Goal: Information Seeking & Learning: Learn about a topic

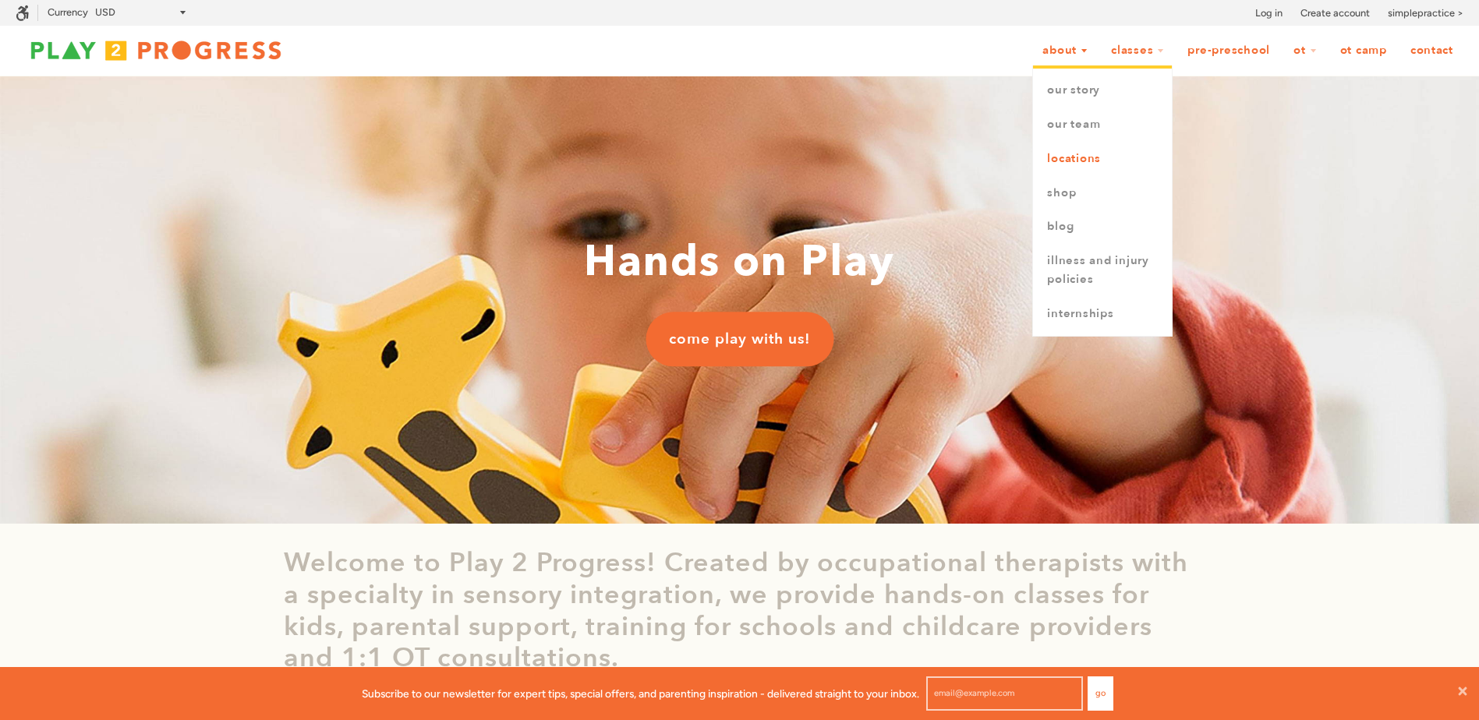
click at [1076, 168] on link "Locations" at bounding box center [1102, 159] width 139 height 34
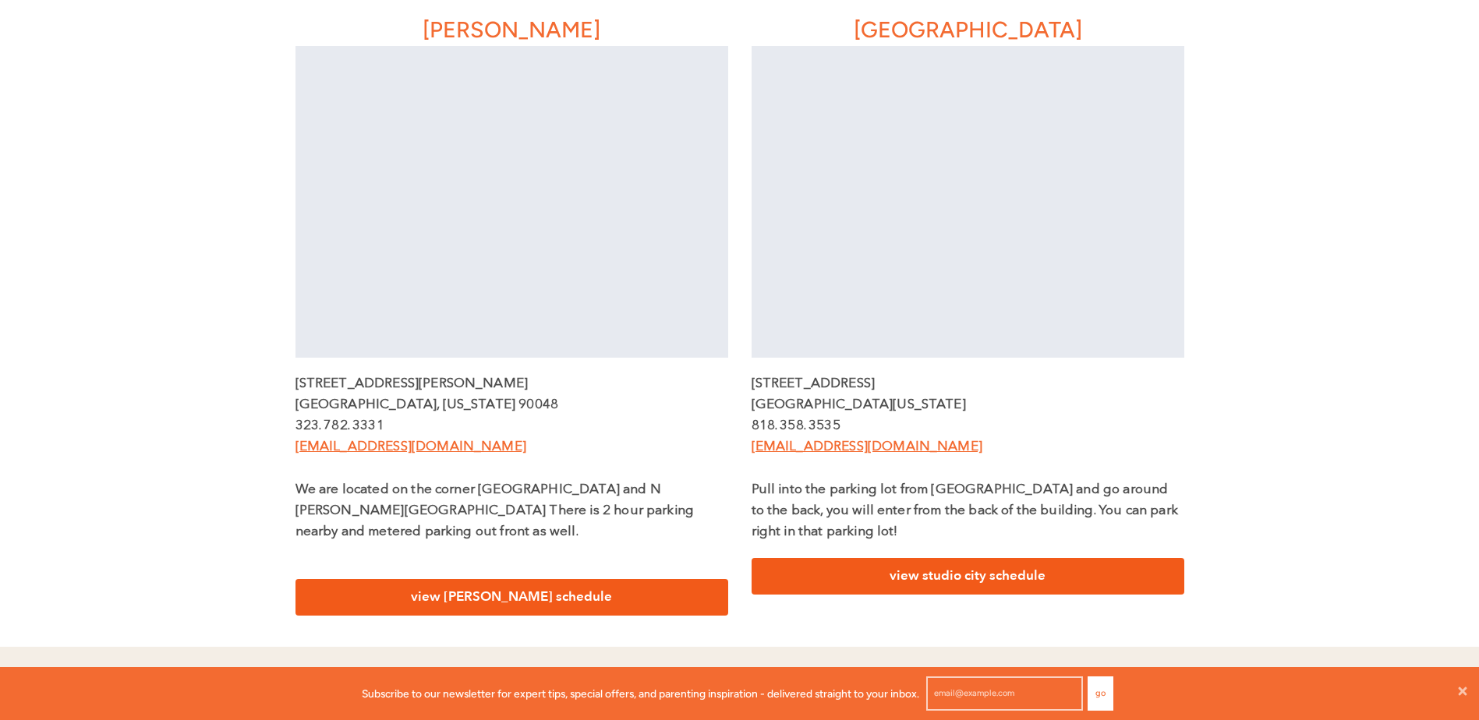
scroll to position [468, 0]
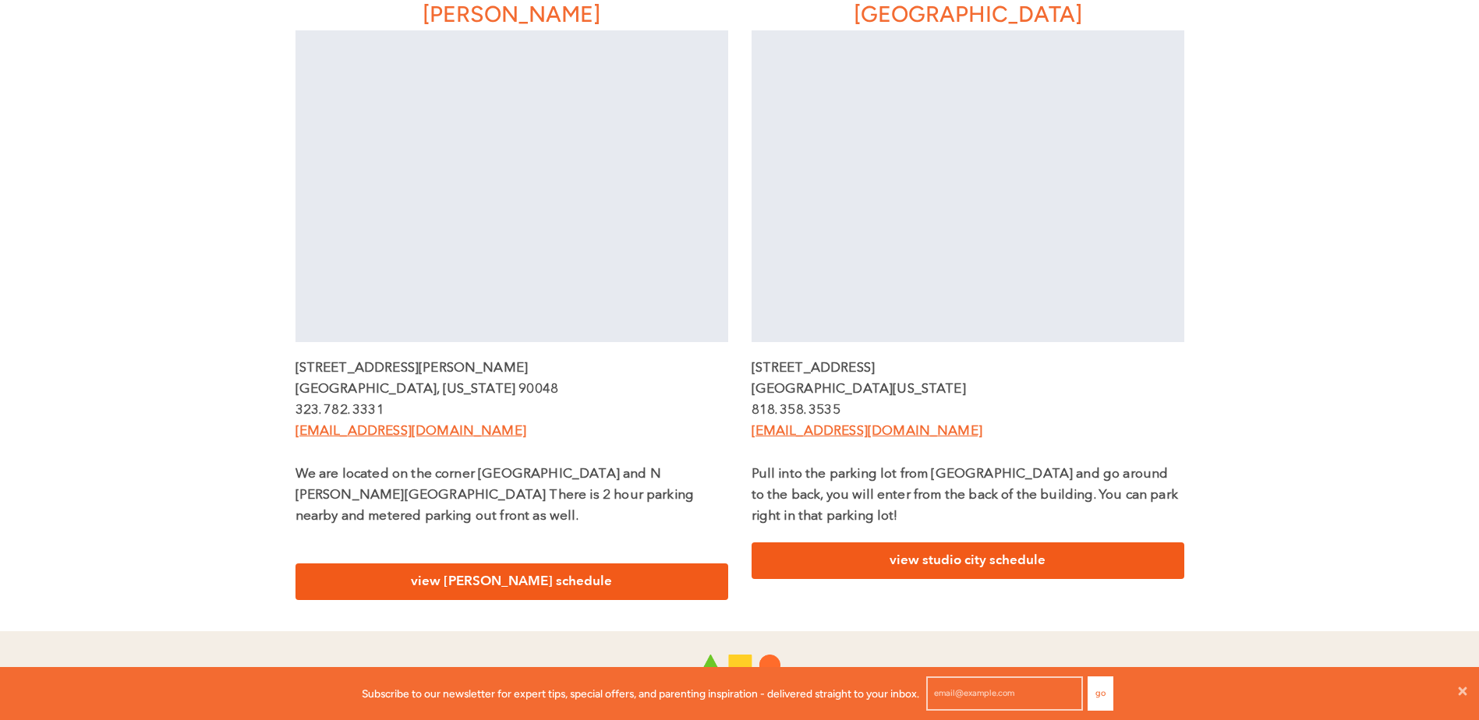
click at [869, 550] on link "view studio city schedule" at bounding box center [968, 561] width 433 height 37
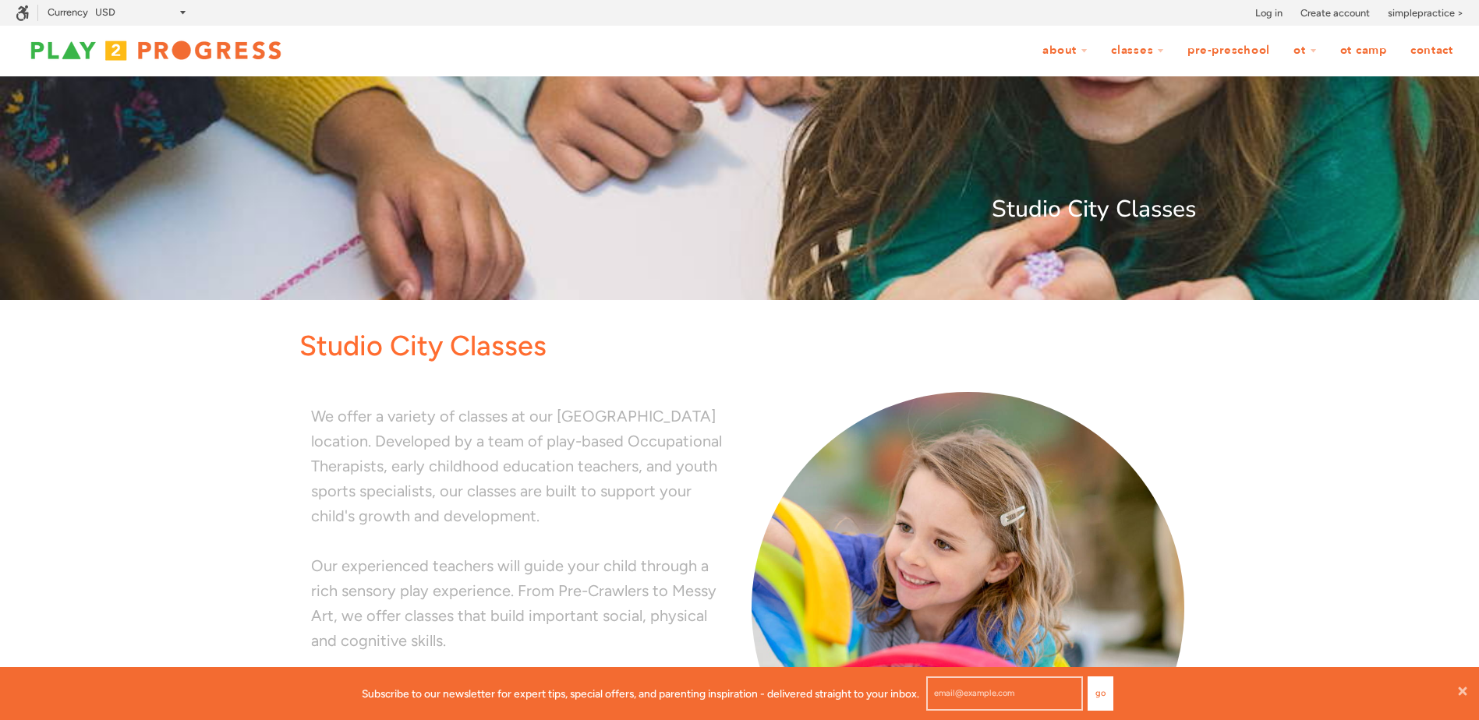
click at [1368, 49] on link "OT Camp" at bounding box center [1363, 51] width 67 height 30
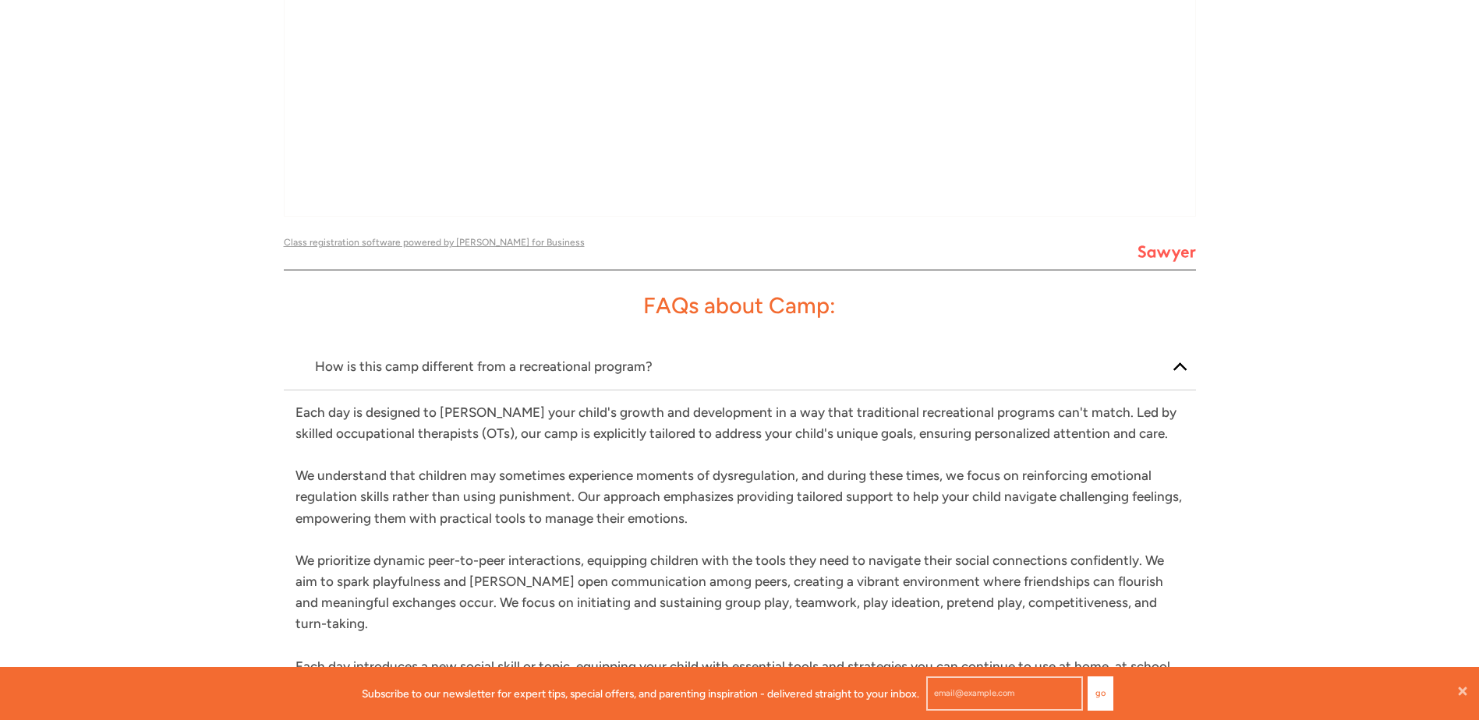
scroll to position [2105, 0]
